Goal: Information Seeking & Learning: Learn about a topic

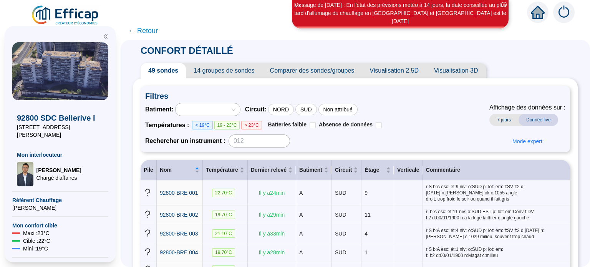
click at [153, 32] on span "← Retour" at bounding box center [143, 30] width 30 height 11
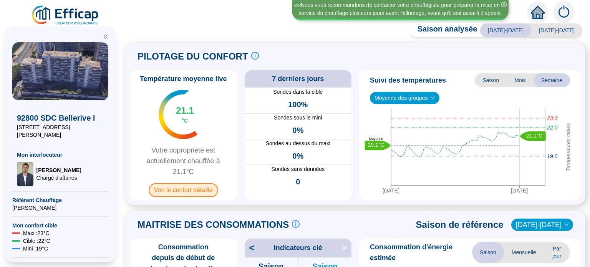
click at [197, 190] on span "Voir le confort détaillé" at bounding box center [184, 190] width 70 height 14
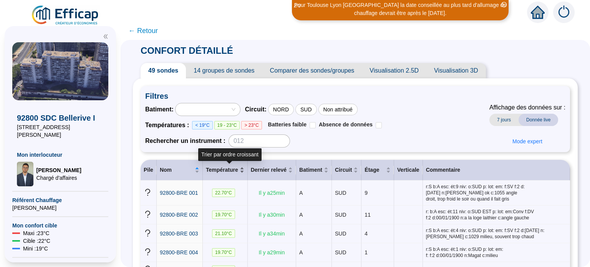
click at [243, 169] on div "Température" at bounding box center [225, 170] width 38 height 8
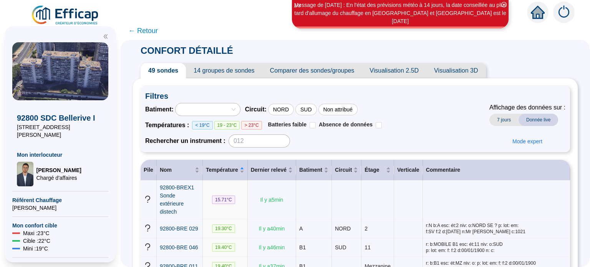
click at [404, 73] on span "Visualisation 2.5D" at bounding box center [394, 70] width 65 height 15
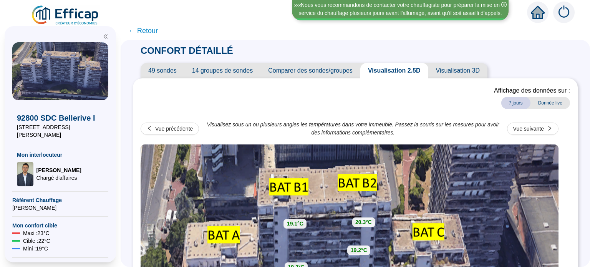
click at [167, 70] on span "49 sondes" at bounding box center [163, 70] width 44 height 15
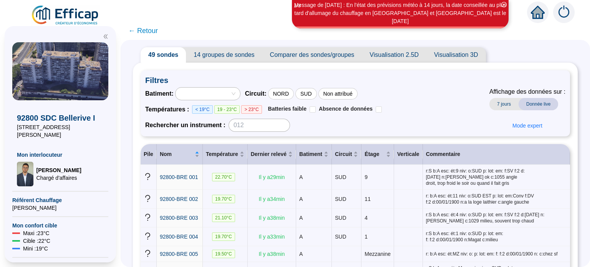
scroll to position [12, 0]
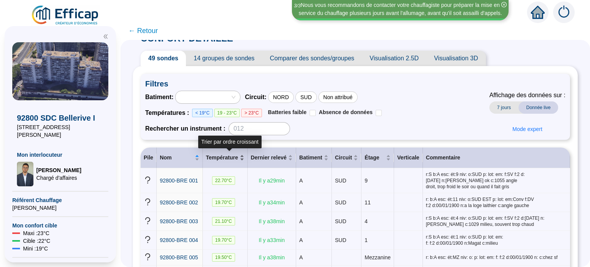
click at [244, 158] on div "Température" at bounding box center [225, 158] width 38 height 8
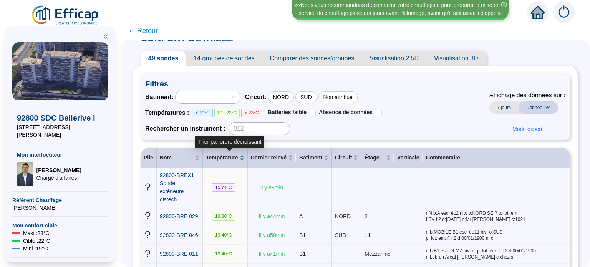
click at [244, 158] on div "Température" at bounding box center [225, 158] width 38 height 8
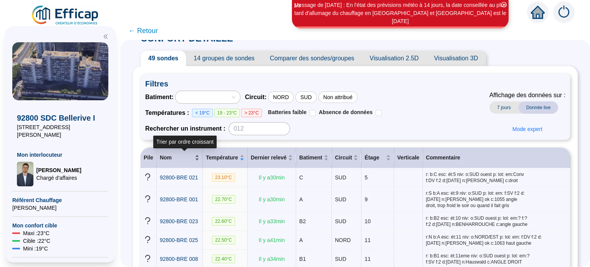
click at [199, 157] on div "Nom" at bounding box center [180, 158] width 40 height 8
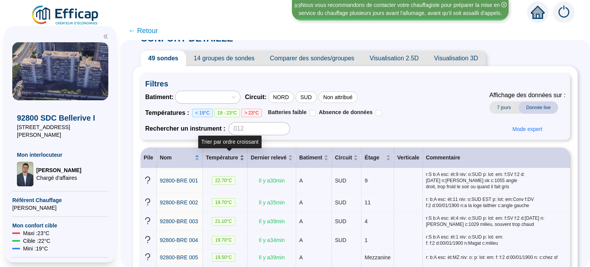
click at [243, 157] on div "Température" at bounding box center [225, 158] width 38 height 8
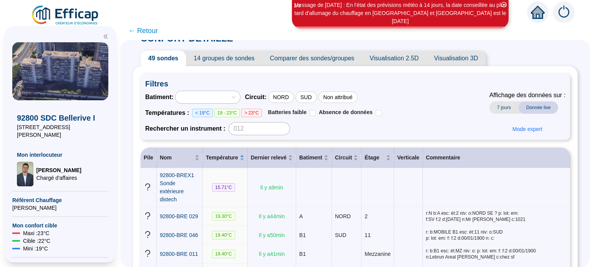
click at [140, 31] on span "← Retour" at bounding box center [143, 30] width 30 height 11
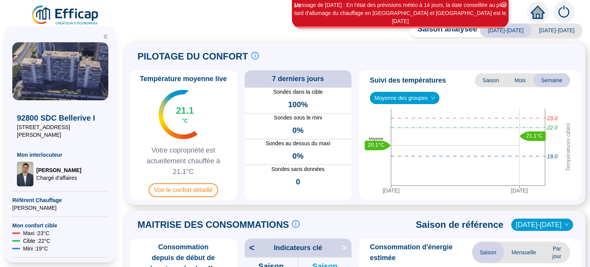
click at [137, 32] on div "Saison analysée [DATE]-[DATE] [DATE]-[DATE] PILOTAGE DU CONFORT Le pilotage du …" at bounding box center [355, 147] width 469 height 240
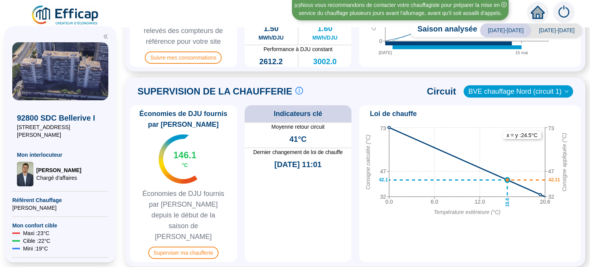
scroll to position [341, 0]
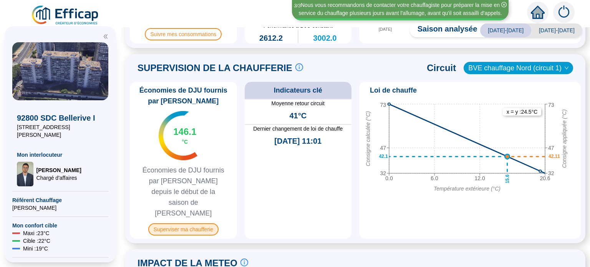
click at [175, 223] on span "Superviser ma chaufferie" at bounding box center [183, 229] width 70 height 12
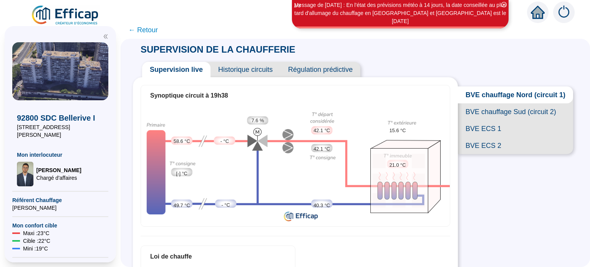
click at [137, 30] on span "← Retour" at bounding box center [143, 30] width 30 height 11
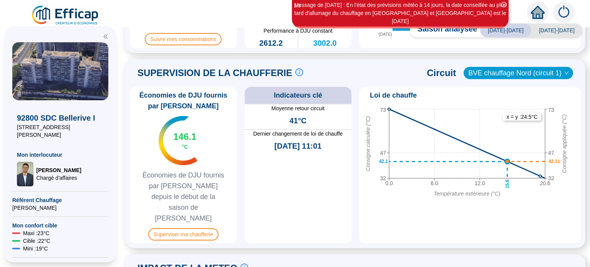
scroll to position [331, 0]
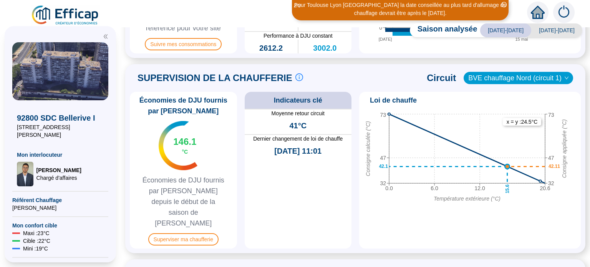
click at [564, 78] on icon "down" at bounding box center [566, 78] width 5 height 5
click at [559, 74] on span "BVE chauffage Nord (circuit 1)" at bounding box center [518, 78] width 100 height 12
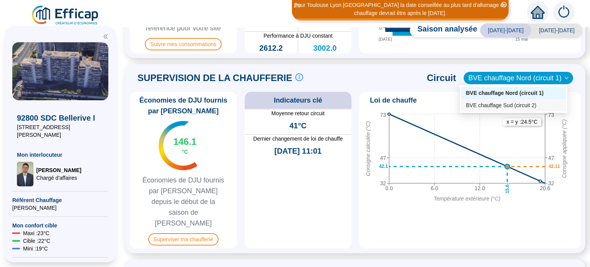
click at [548, 106] on div "BVE chauffage Sud (circuit 2)" at bounding box center [513, 105] width 95 height 8
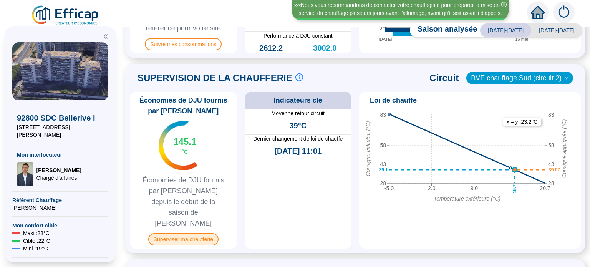
click at [170, 233] on span "Superviser ma chaufferie" at bounding box center [183, 239] width 70 height 12
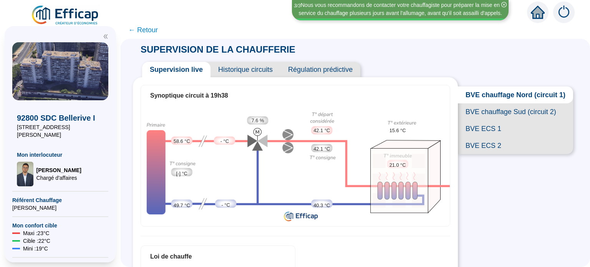
click at [537, 118] on span "BVE chauffage Sud (circuit 2)" at bounding box center [515, 111] width 115 height 17
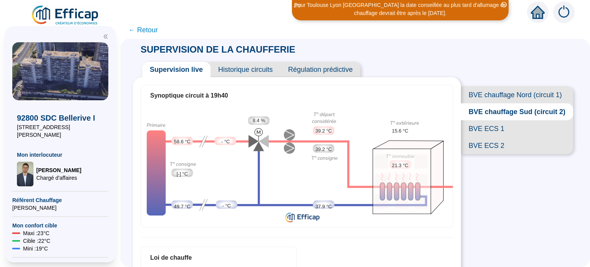
click at [479, 137] on span "BVE ECS 1" at bounding box center [517, 128] width 112 height 17
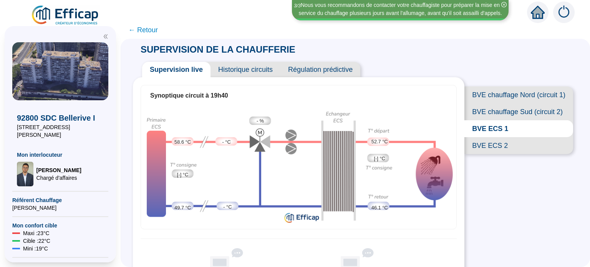
click at [488, 154] on span "BVE ECS 2" at bounding box center [518, 145] width 109 height 17
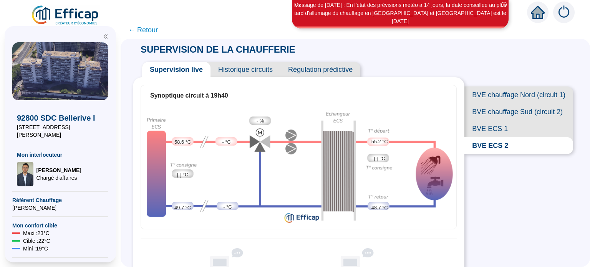
click at [491, 137] on span "BVE ECS 1" at bounding box center [518, 128] width 109 height 17
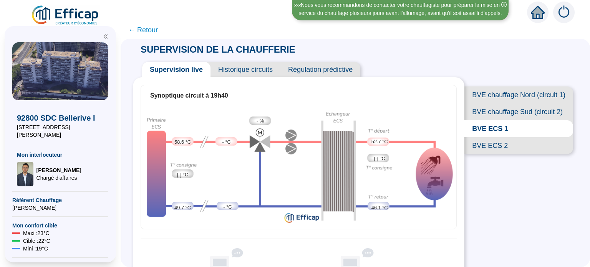
click at [483, 154] on span "BVE ECS 2" at bounding box center [518, 145] width 109 height 17
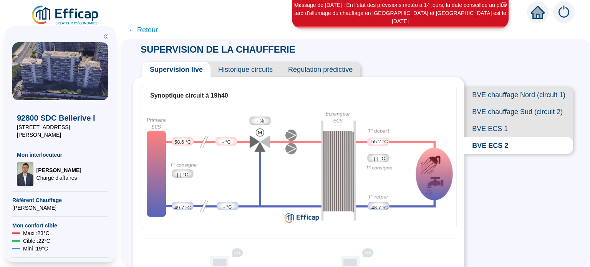
click at [480, 137] on span "BVE ECS 1" at bounding box center [518, 128] width 109 height 17
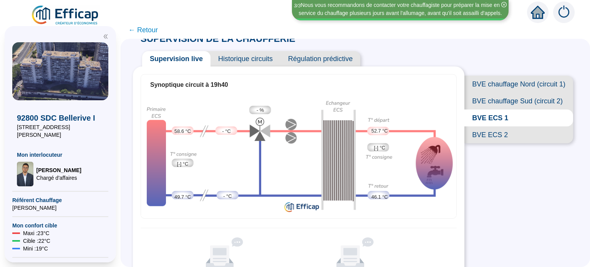
scroll to position [1, 0]
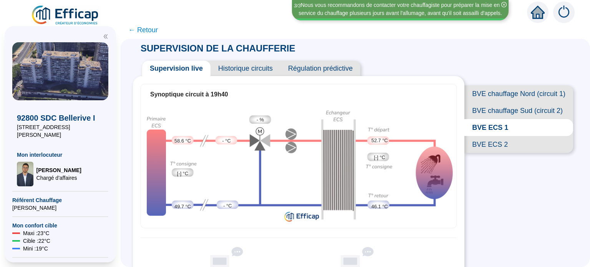
click at [260, 69] on span "Historique circuits" at bounding box center [245, 68] width 70 height 15
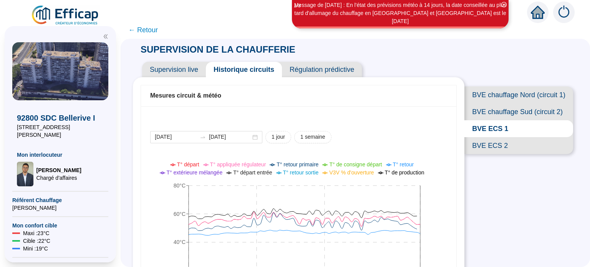
click at [178, 71] on span "Supervision live" at bounding box center [174, 69] width 64 height 15
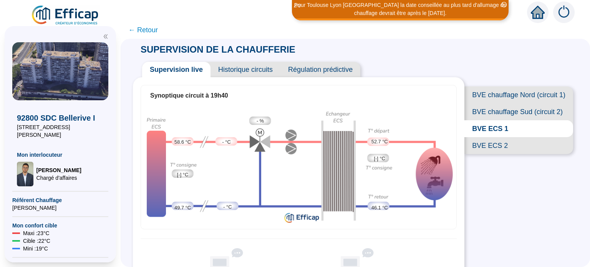
click at [141, 30] on span "← Retour" at bounding box center [143, 30] width 30 height 11
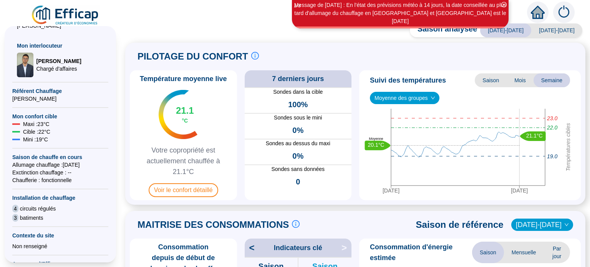
scroll to position [113, 0]
